Goal: Entertainment & Leisure: Consume media (video, audio)

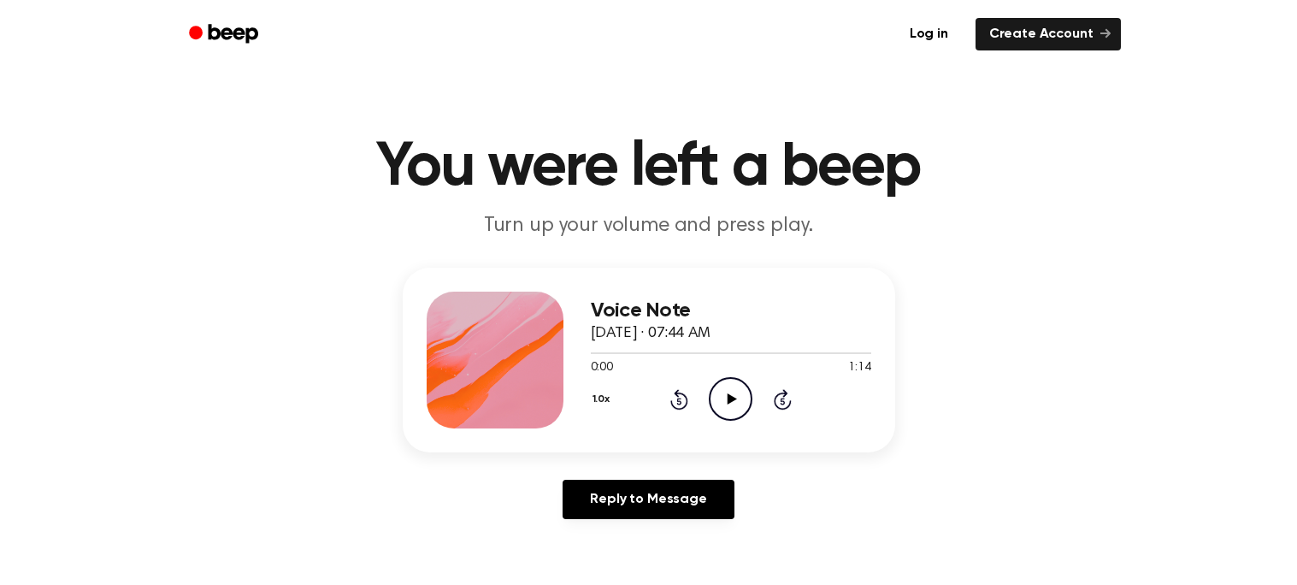
click at [733, 387] on icon "Play Audio" at bounding box center [731, 399] width 44 height 44
click at [783, 394] on icon at bounding box center [783, 399] width 18 height 21
click at [713, 408] on icon "Play Audio" at bounding box center [731, 399] width 44 height 44
click at [710, 333] on span "[DATE] · 09:35 AM" at bounding box center [651, 333] width 120 height 15
click at [720, 406] on icon "Pause Audio" at bounding box center [731, 399] width 44 height 44
